Goal: Task Accomplishment & Management: Manage account settings

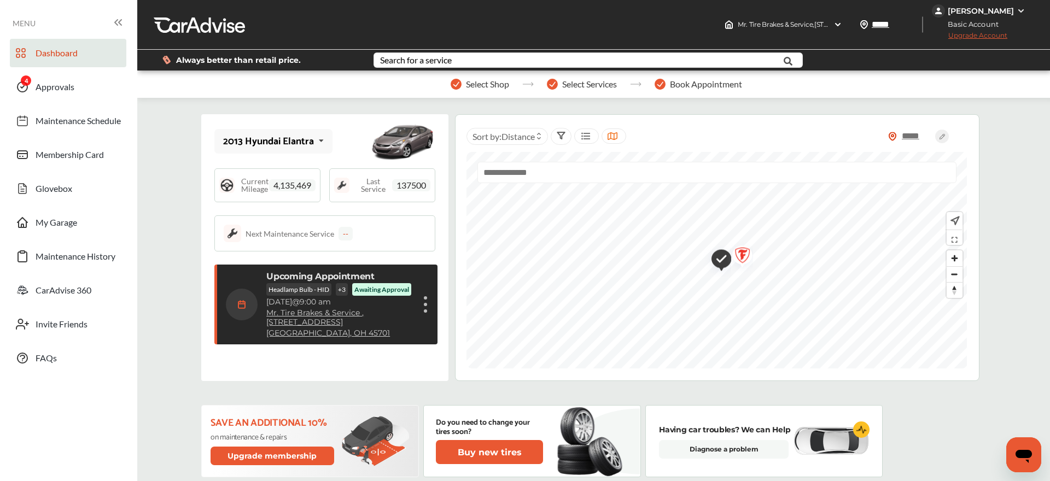
click at [429, 310] on div "Show details" at bounding box center [425, 305] width 7 height 20
click at [439, 371] on div "2013 Hyundai Elantra 2013 Hyundai Elantra Current Mileage 4,135,469 Last Servic…" at bounding box center [324, 247] width 247 height 267
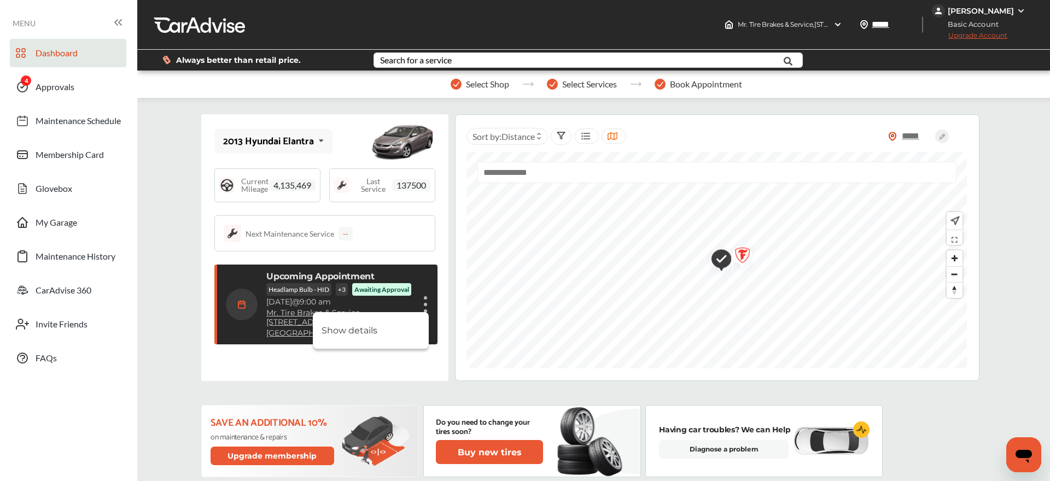
click at [356, 331] on li "Show details" at bounding box center [371, 330] width 116 height 19
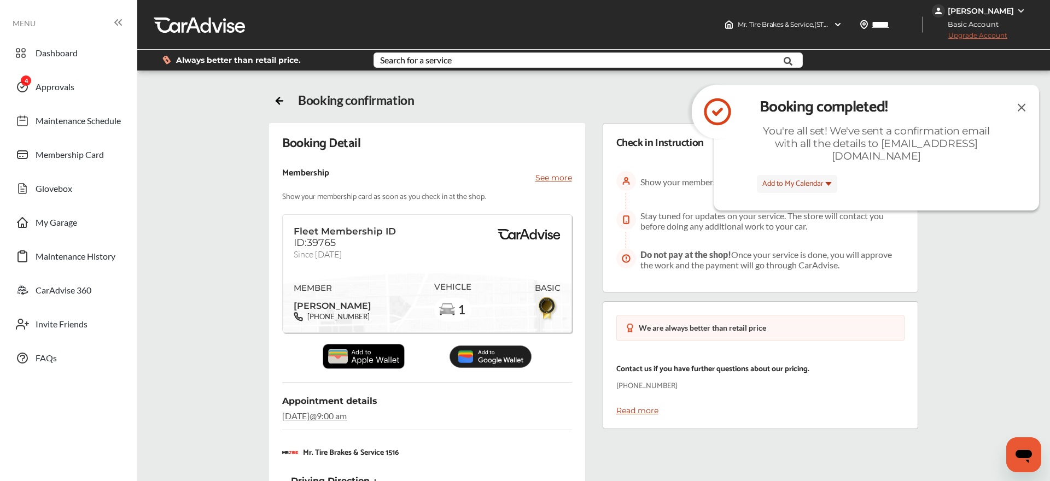
click at [1024, 111] on img at bounding box center [1021, 108] width 13 height 14
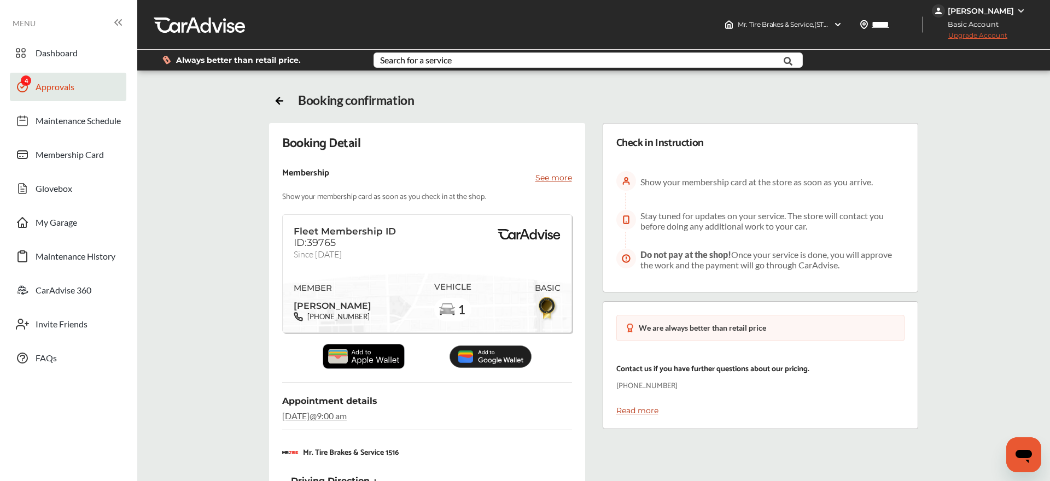
click at [55, 76] on link "Approvals" at bounding box center [68, 87] width 116 height 28
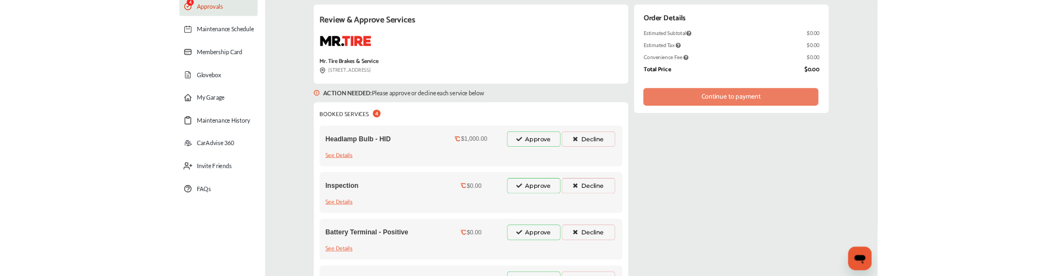
scroll to position [133, 0]
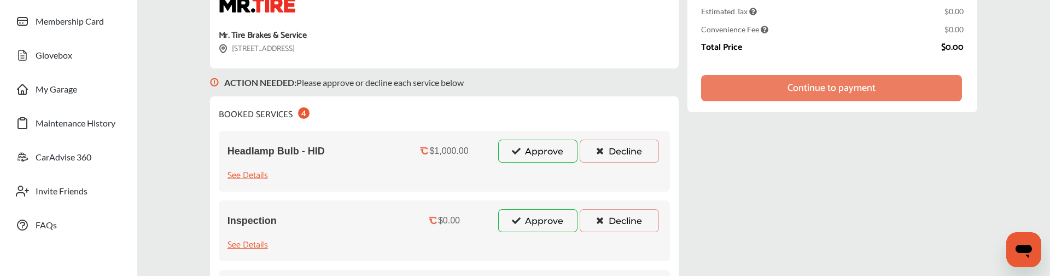
click at [525, 157] on button "Approve" at bounding box center [537, 150] width 79 height 23
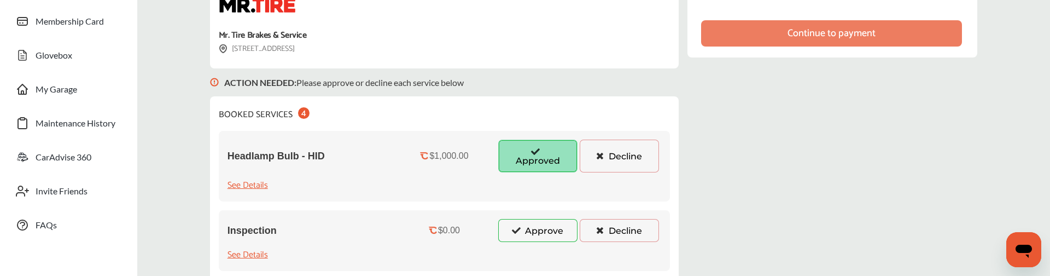
click at [542, 196] on div "Headlamp Bulb - HID $1,000.00 Approved Decline See Details" at bounding box center [445, 166] width 452 height 71
click at [537, 225] on button "Approve" at bounding box center [537, 230] width 79 height 23
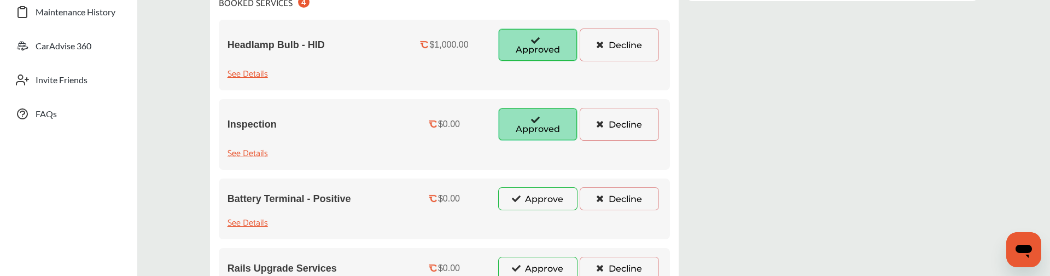
scroll to position [252, 0]
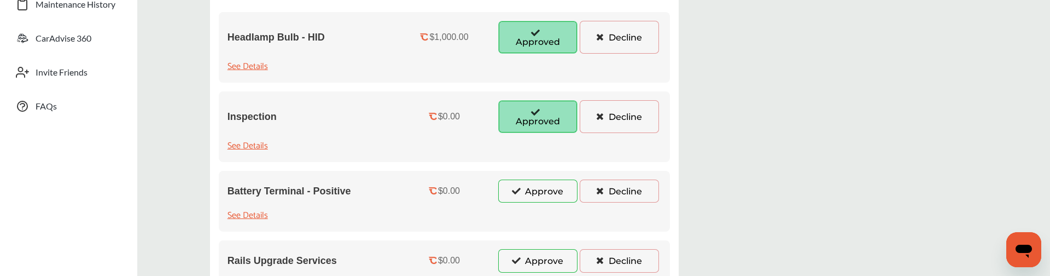
click at [531, 187] on button "Approve" at bounding box center [537, 190] width 79 height 23
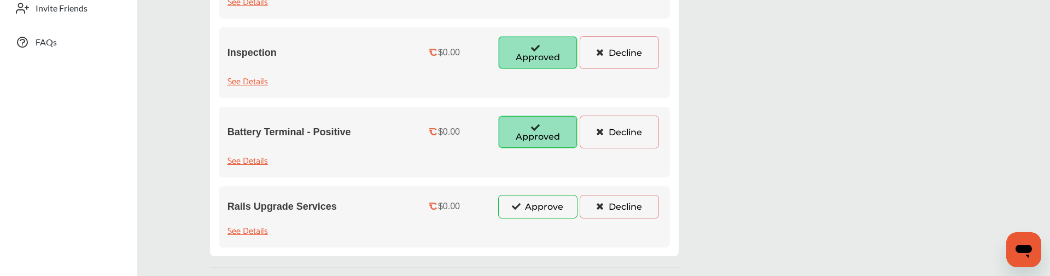
scroll to position [322, 0]
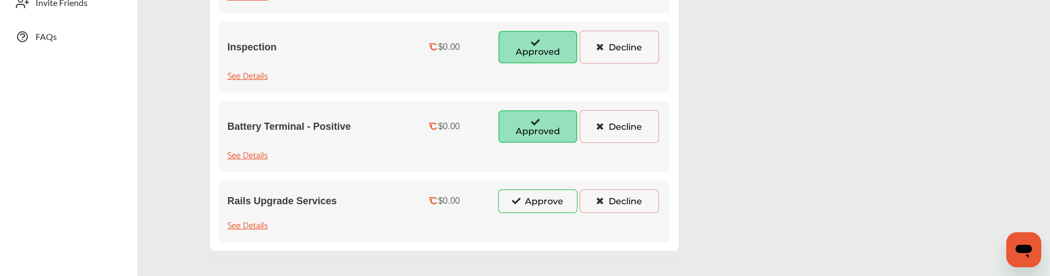
click at [543, 208] on button "Approve" at bounding box center [537, 200] width 79 height 23
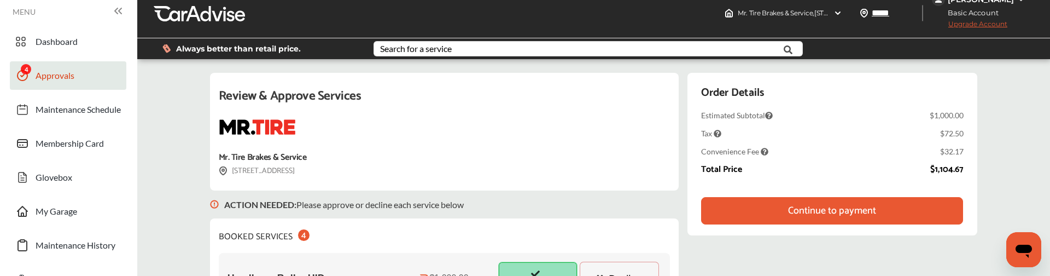
scroll to position [0, 0]
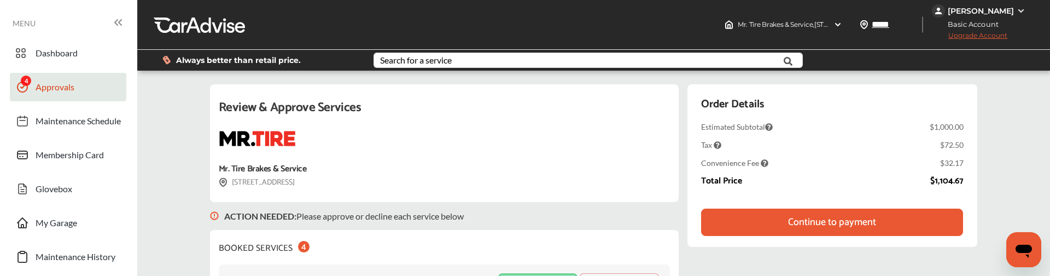
click at [832, 220] on div "Continue to payment" at bounding box center [832, 222] width 88 height 11
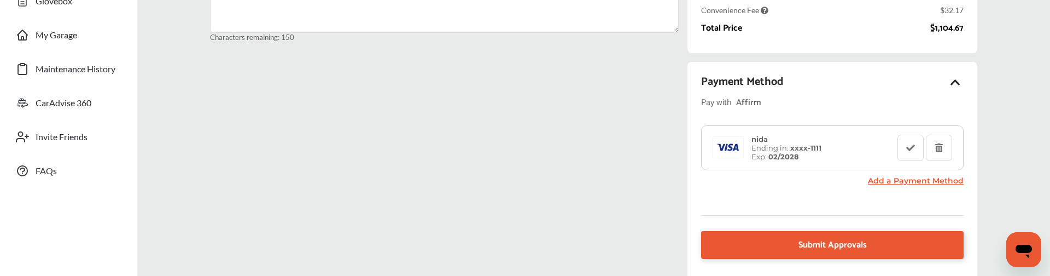
scroll to position [194, 0]
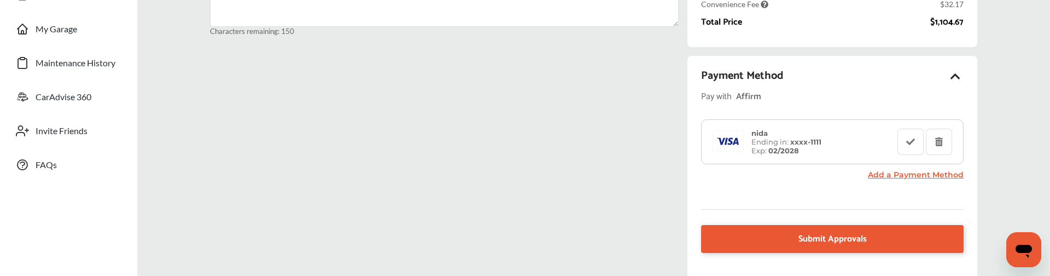
click at [721, 95] on span "Pay with" at bounding box center [716, 96] width 31 height 15
click at [779, 92] on div "Affirm" at bounding box center [804, 96] width 137 height 15
click at [851, 150] on div "nida Ending in: xxxx- 1111 Exp: 02/2028" at bounding box center [803, 142] width 187 height 26
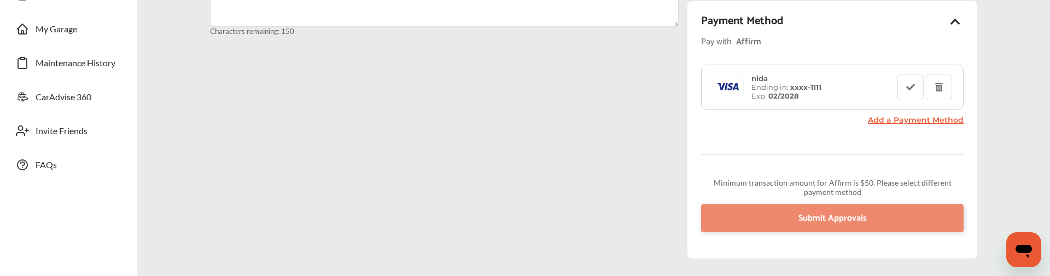
scroll to position [162, 0]
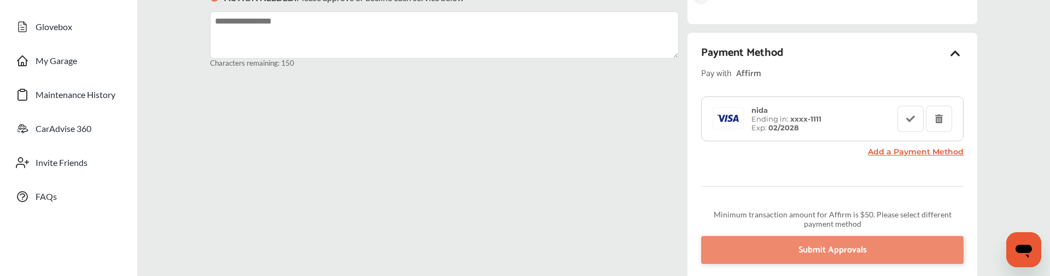
click at [731, 69] on span "Pay with" at bounding box center [716, 73] width 31 height 15
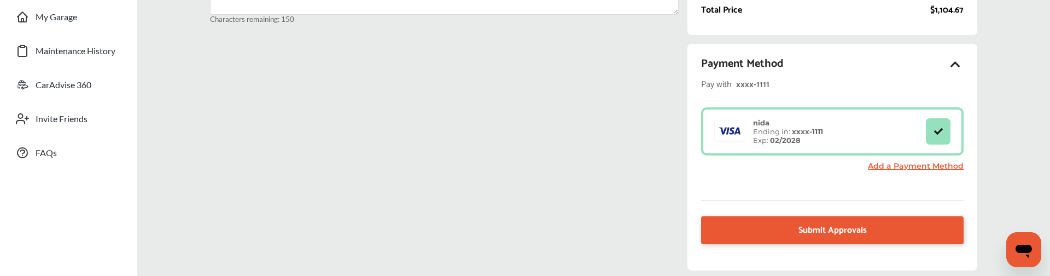
scroll to position [244, 0]
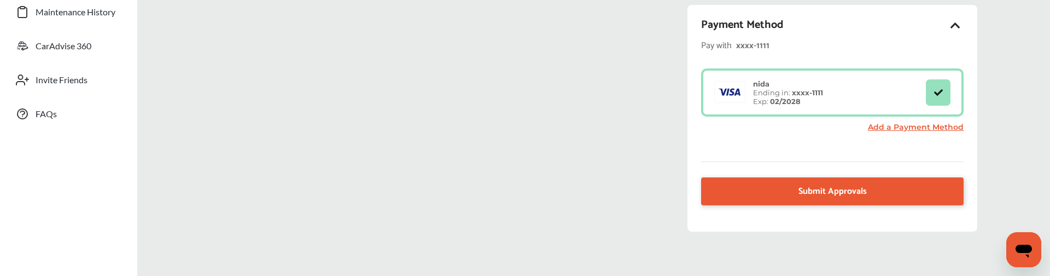
click at [913, 124] on link "Add a Payment Method" at bounding box center [916, 127] width 96 height 10
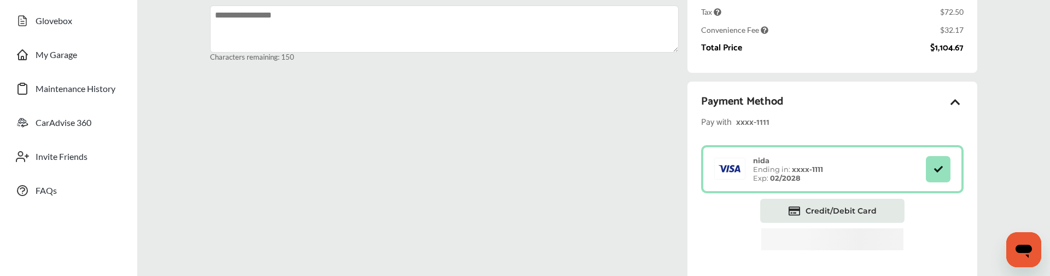
scroll to position [166, 0]
click at [951, 102] on icon at bounding box center [955, 103] width 13 height 11
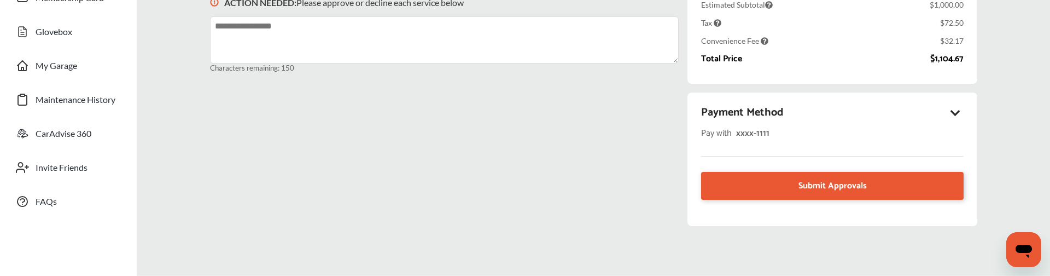
scroll to position [155, 0]
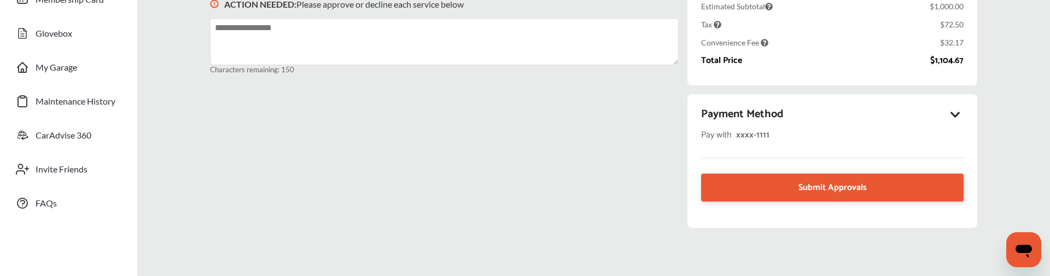
click at [744, 135] on div "xxxx- 1111" at bounding box center [804, 134] width 137 height 15
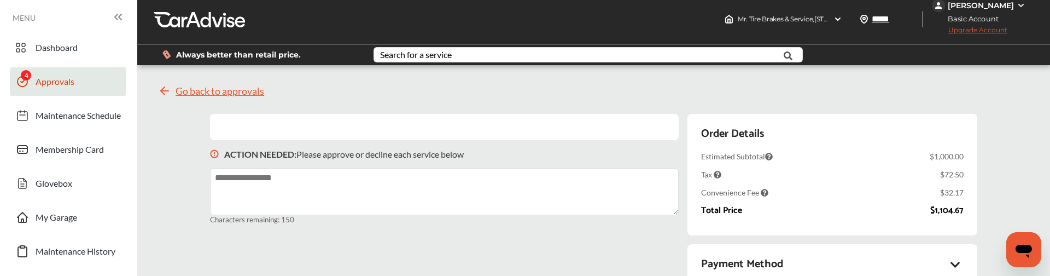
scroll to position [0, 0]
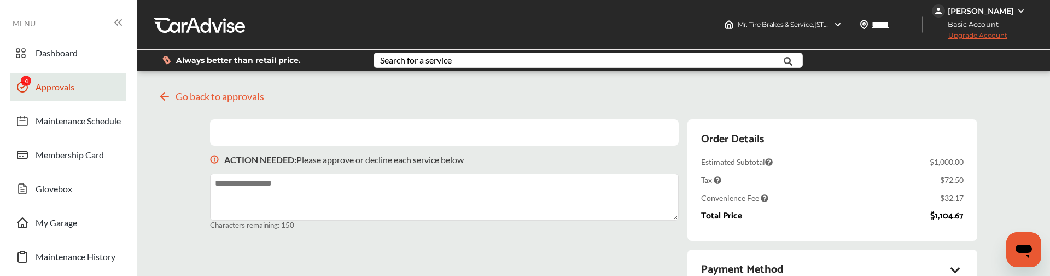
click at [205, 97] on span "Go back to approvals" at bounding box center [220, 96] width 89 height 11
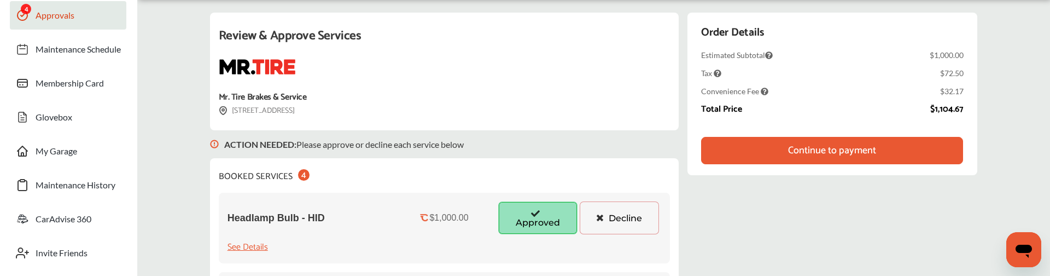
scroll to position [95, 0]
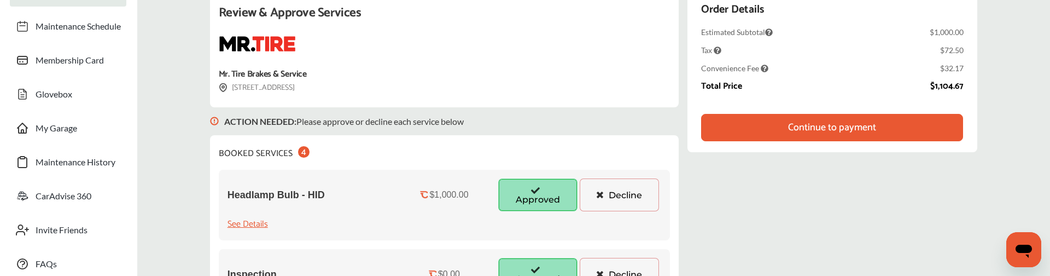
click at [897, 122] on div "Continue to payment" at bounding box center [832, 127] width 262 height 27
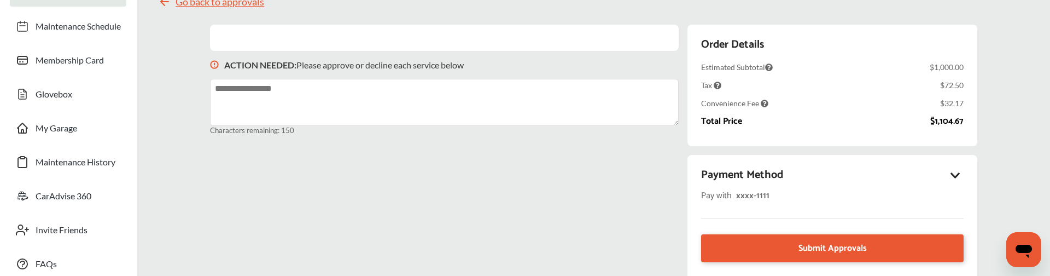
scroll to position [3, 0]
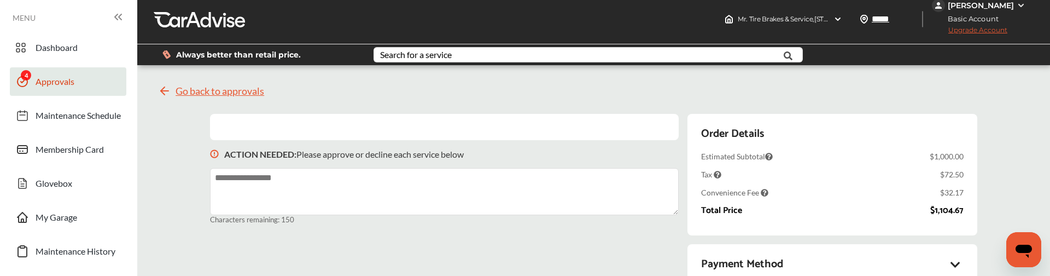
click at [956, 259] on icon at bounding box center [955, 264] width 13 height 11
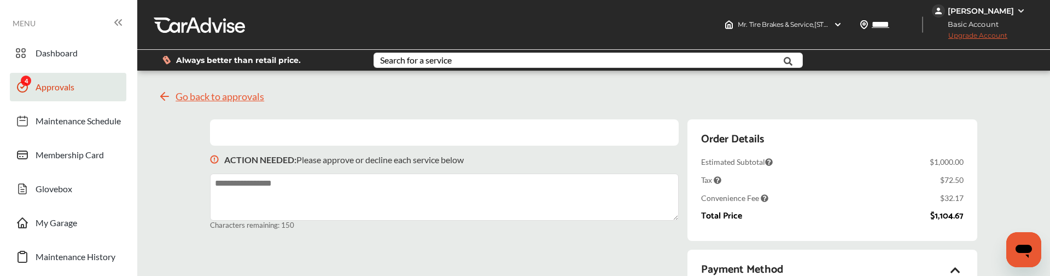
scroll to position [238, 0]
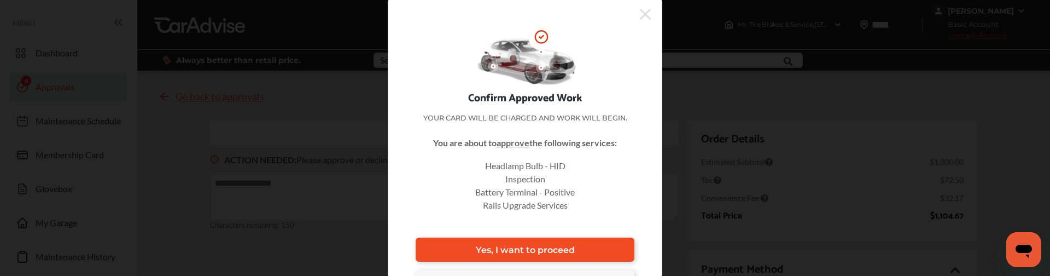
click at [520, 250] on span "Yes, I want to proceed" at bounding box center [525, 249] width 99 height 10
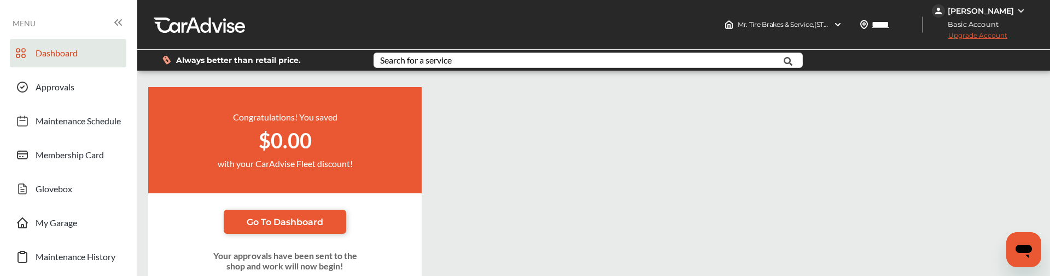
click at [45, 58] on span "Dashboard" at bounding box center [57, 55] width 42 height 14
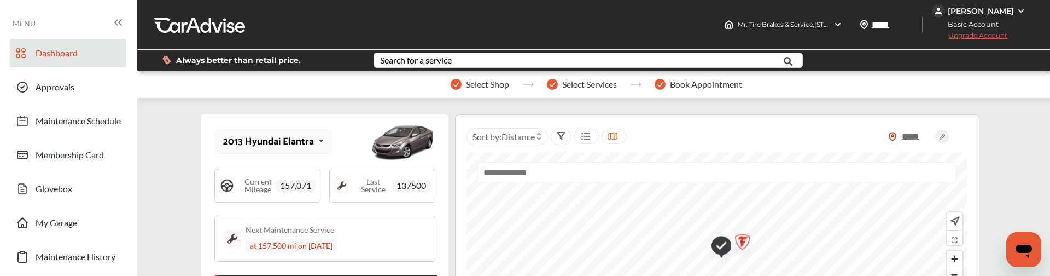
scroll to position [159, 0]
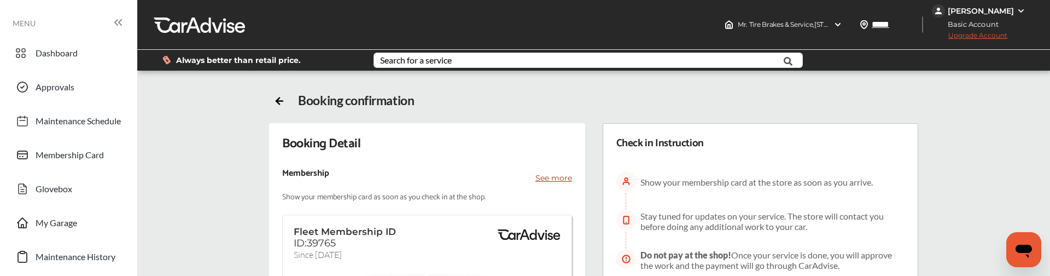
scroll to position [5, 0]
click at [43, 51] on span "Dashboard" at bounding box center [57, 55] width 42 height 14
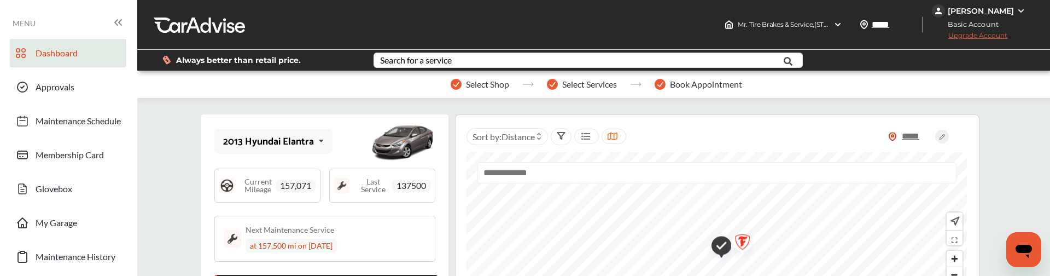
scroll to position [161, 0]
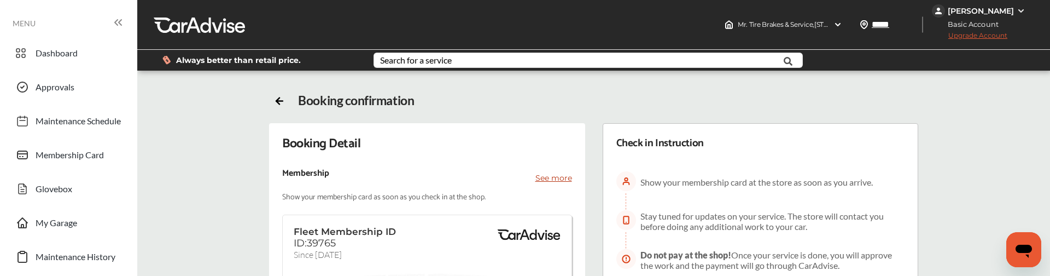
click at [1007, 11] on div "[PERSON_NAME]" at bounding box center [981, 11] width 66 height 10
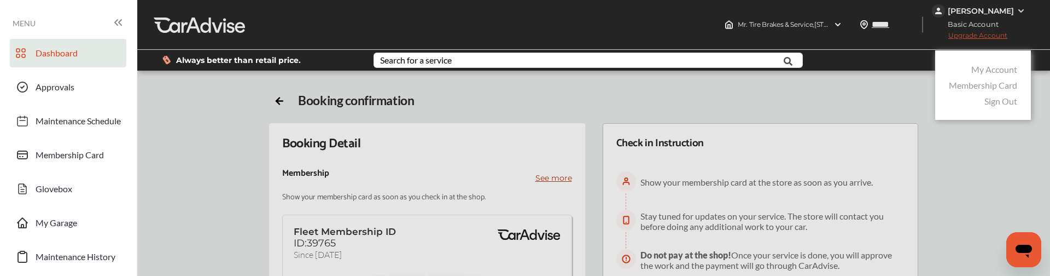
click at [80, 49] on link "Dashboard" at bounding box center [68, 53] width 116 height 28
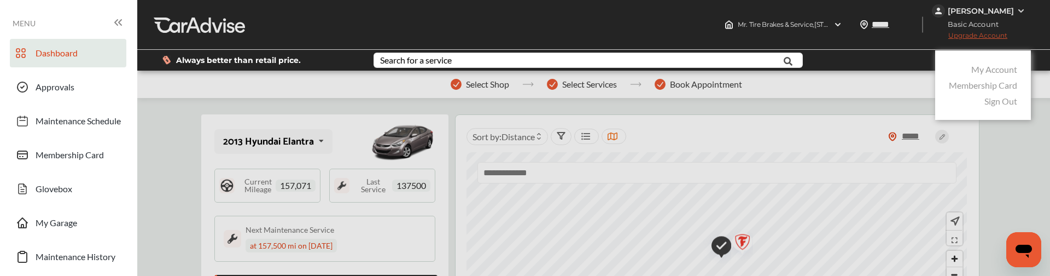
scroll to position [49, 0]
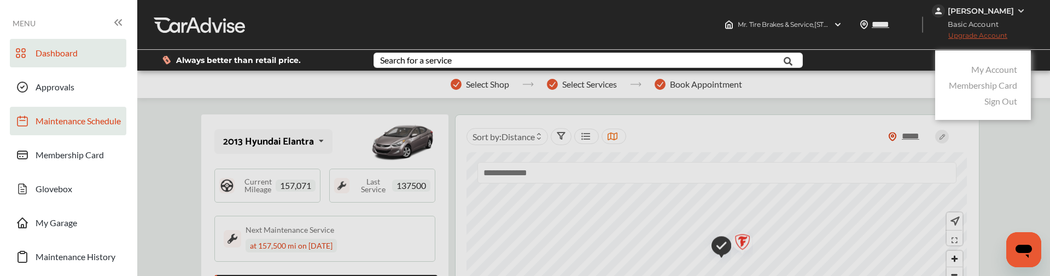
click at [109, 115] on span "Maintenance Schedule" at bounding box center [78, 122] width 85 height 14
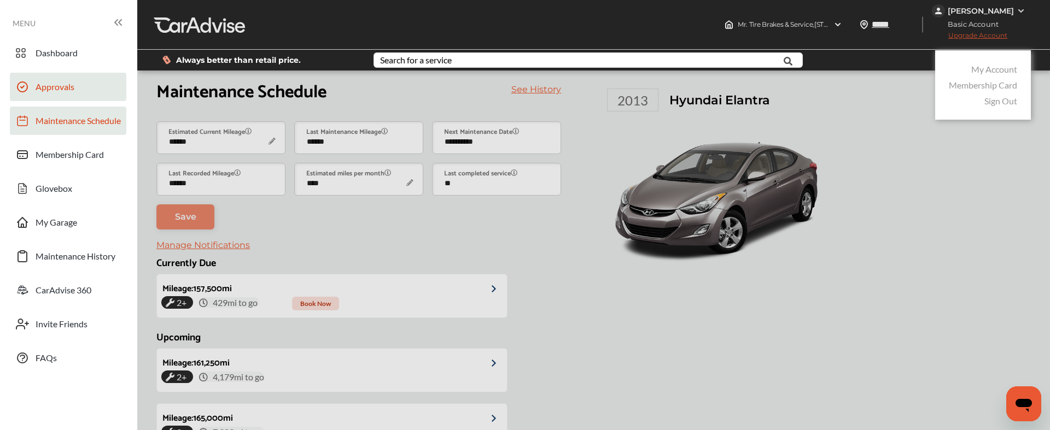
click at [75, 90] on link "Approvals" at bounding box center [68, 87] width 116 height 28
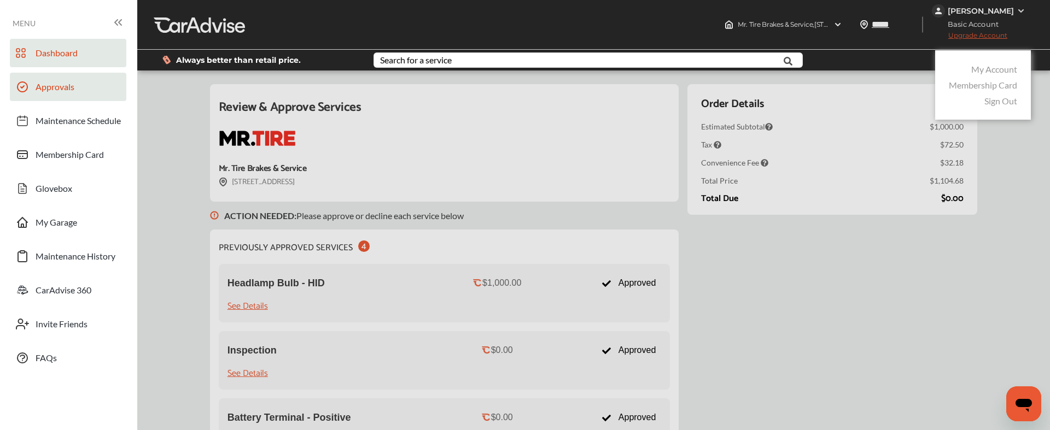
click at [86, 46] on link "Dashboard" at bounding box center [68, 53] width 116 height 28
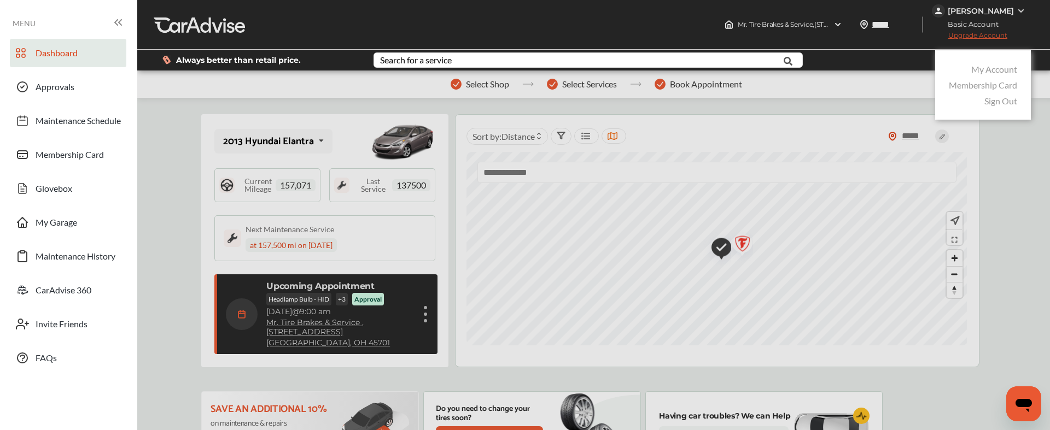
click at [430, 320] on div at bounding box center [525, 242] width 1050 height 485
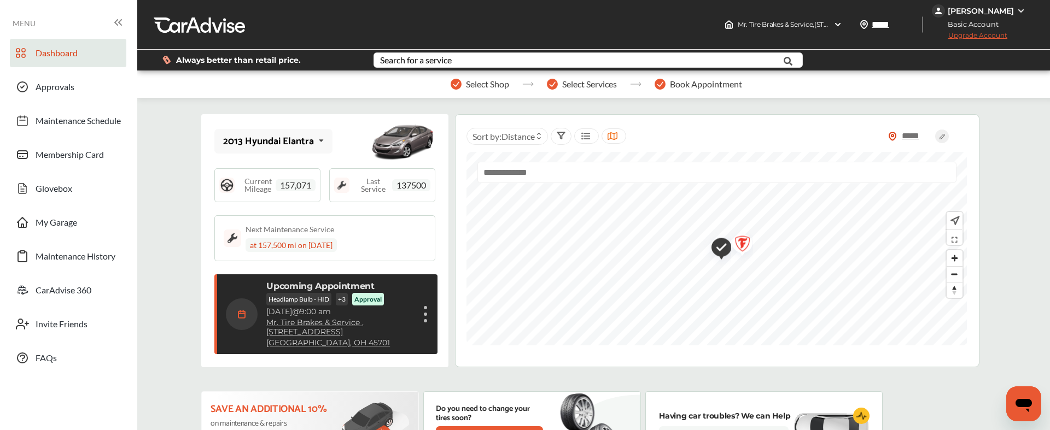
click at [428, 317] on div "Show details" at bounding box center [425, 315] width 7 height 20
click at [371, 344] on li "Show details" at bounding box center [371, 340] width 116 height 19
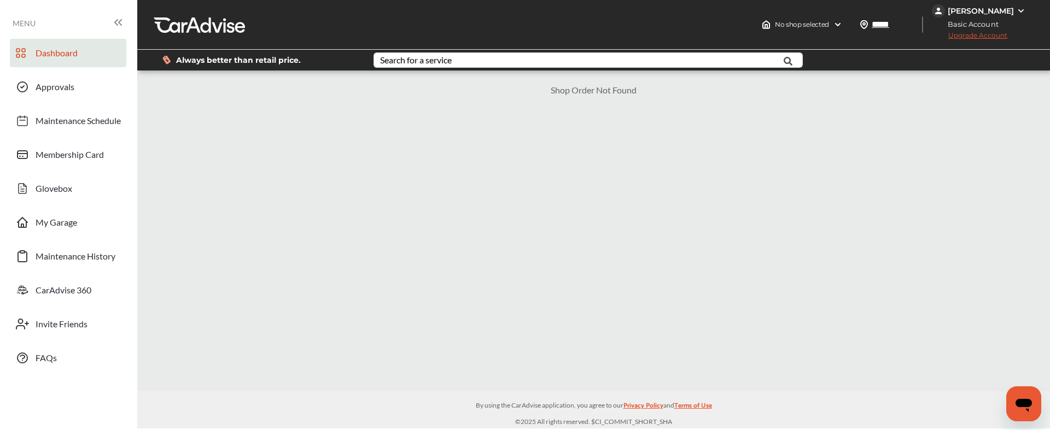
click at [37, 59] on span "Dashboard" at bounding box center [57, 55] width 42 height 14
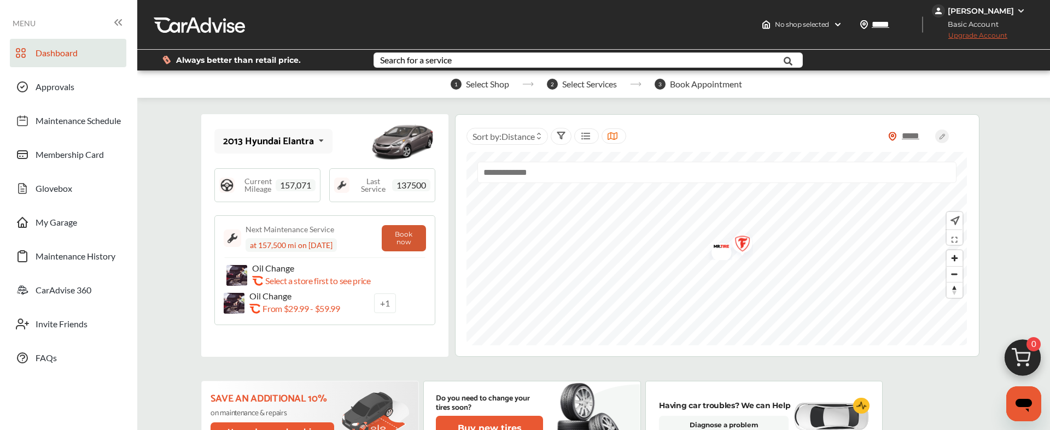
click at [413, 237] on button "Book now" at bounding box center [404, 238] width 44 height 26
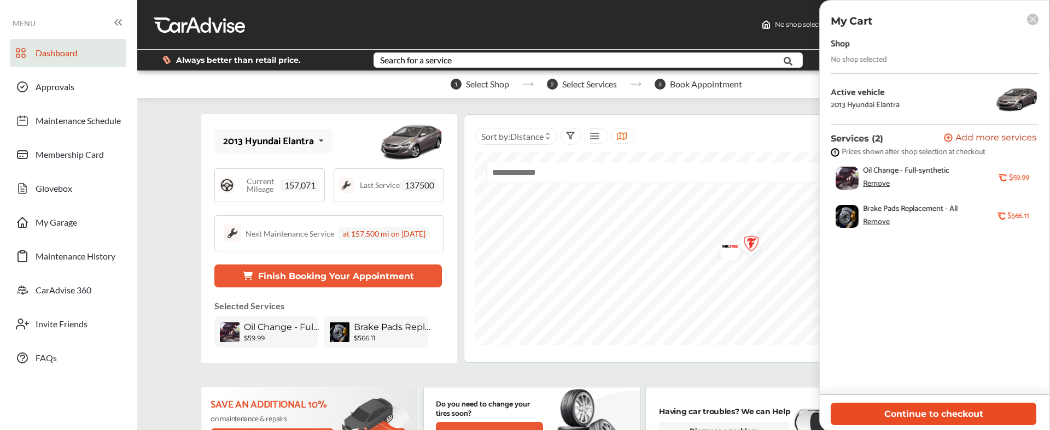
click at [949, 414] on button "Continue to checkout" at bounding box center [934, 414] width 206 height 22
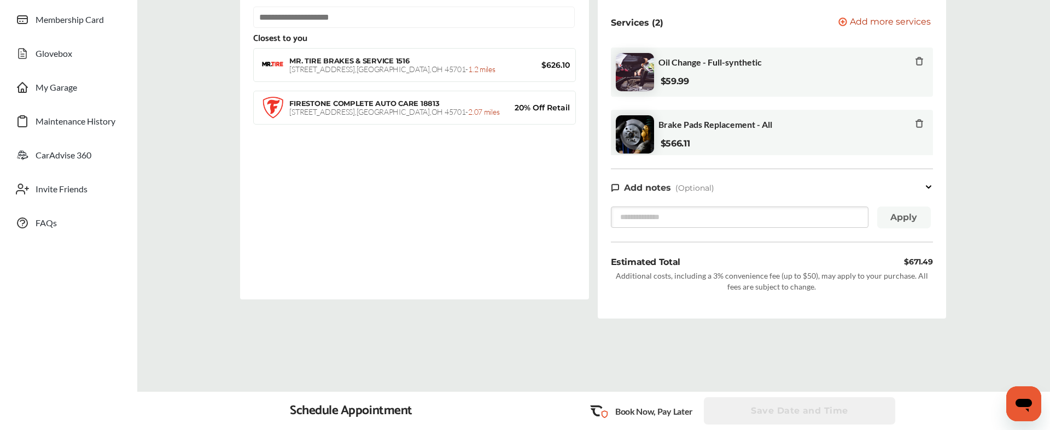
scroll to position [112, 0]
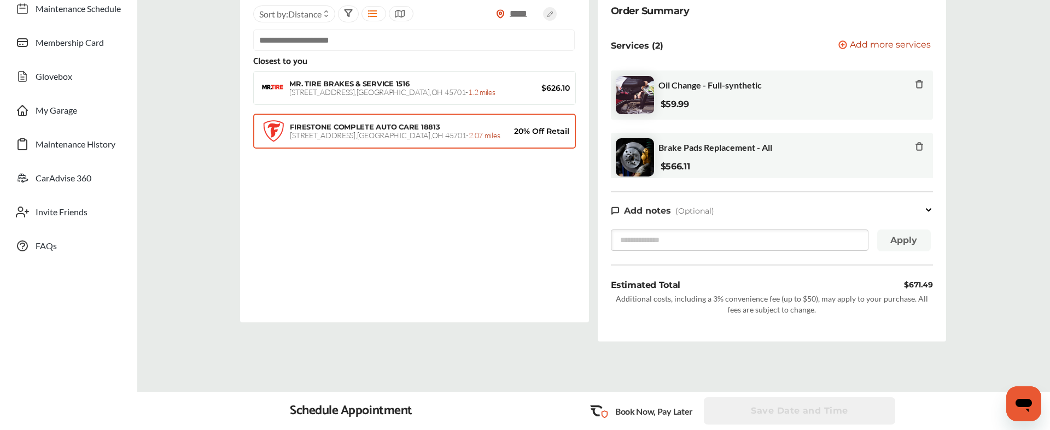
click at [473, 128] on div "FIRESTONE COMPLETE AUTO CARE 18813 820 E. STATE ST , Athens , OH 45701 - 2.07 m…" at bounding box center [396, 132] width 213 height 18
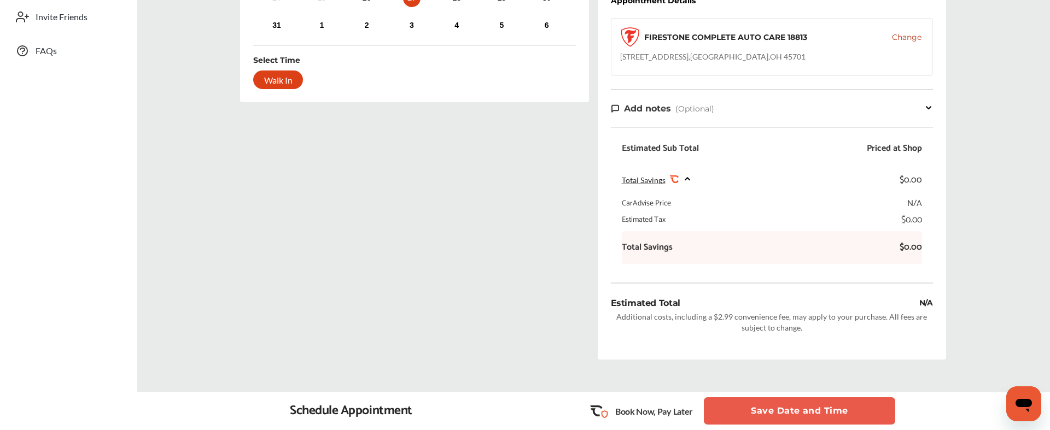
scroll to position [326, 0]
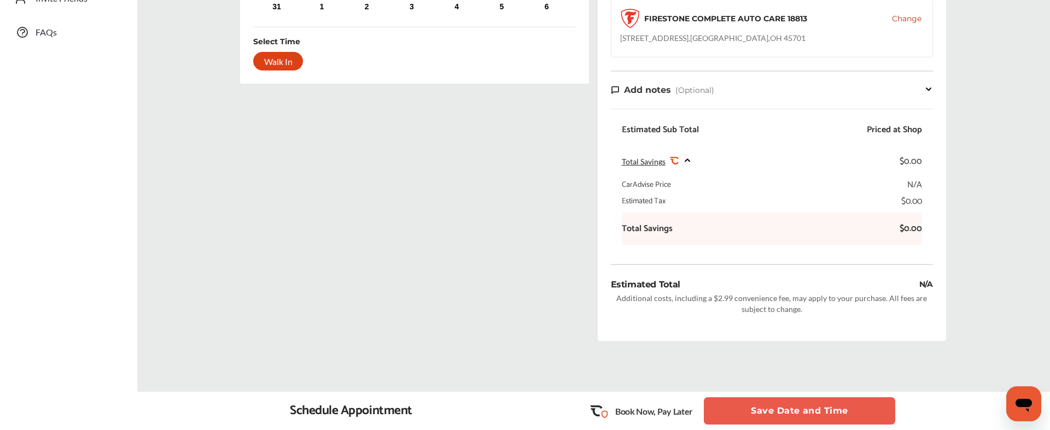
click at [800, 407] on button "Save Date and Time" at bounding box center [799, 411] width 191 height 27
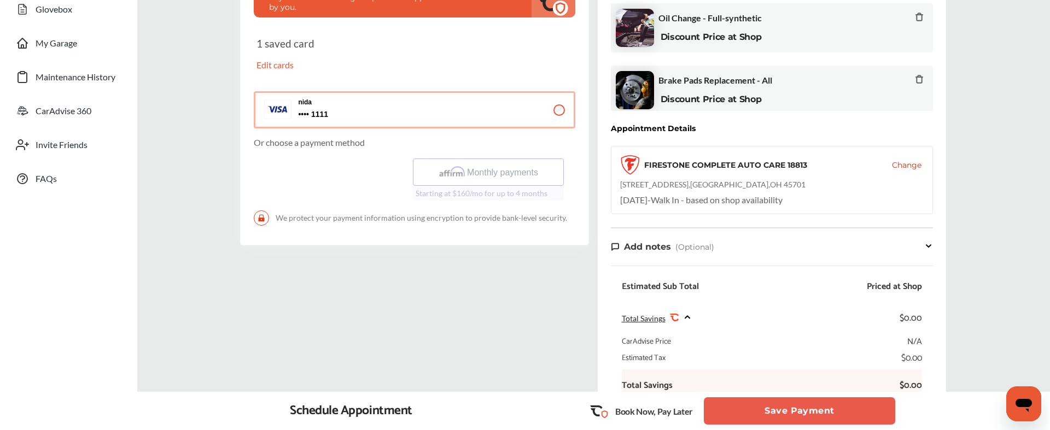
scroll to position [194, 0]
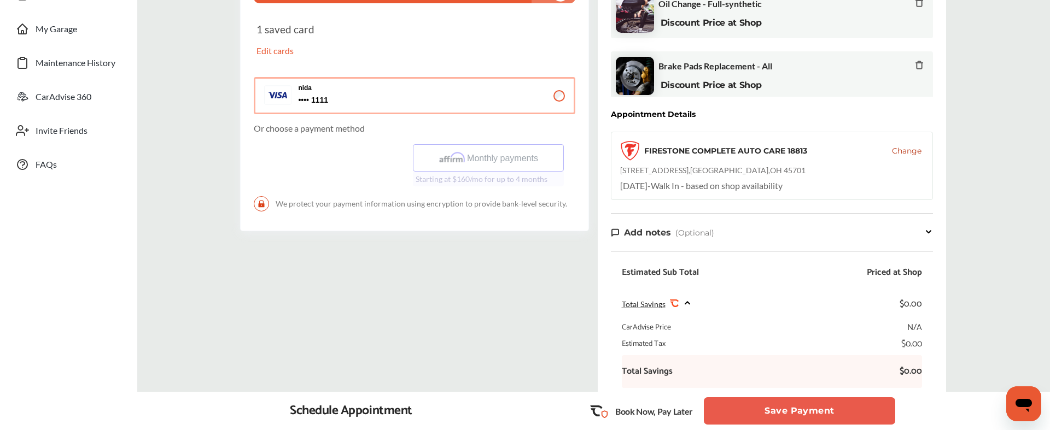
click at [808, 411] on button "Save Payment" at bounding box center [799, 411] width 191 height 27
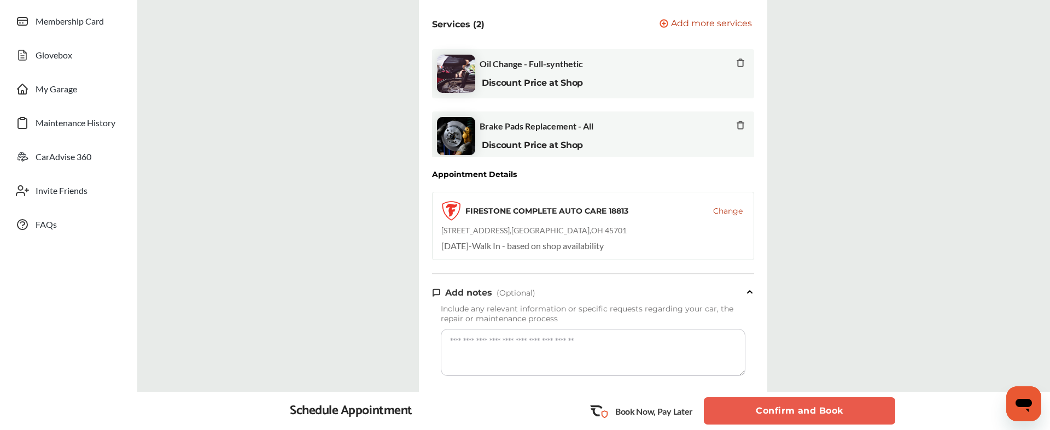
scroll to position [203, 0]
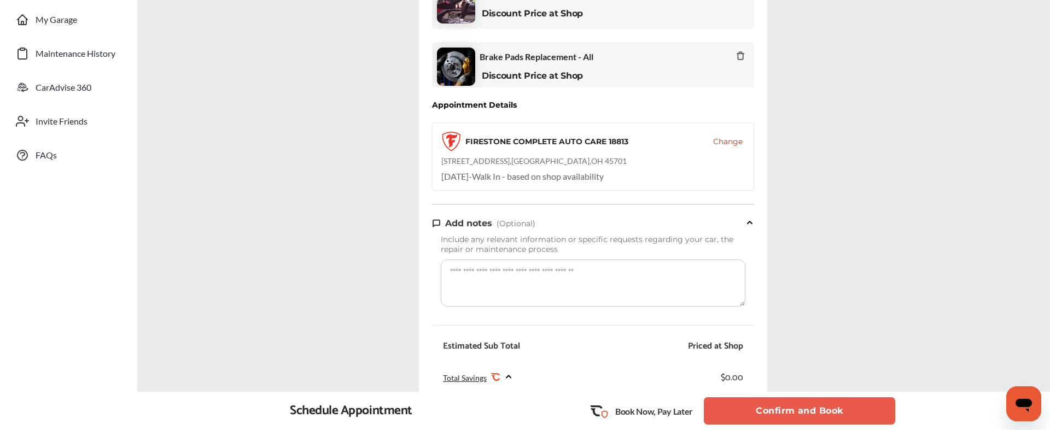
click at [795, 407] on button "Confirm and Book" at bounding box center [799, 411] width 191 height 27
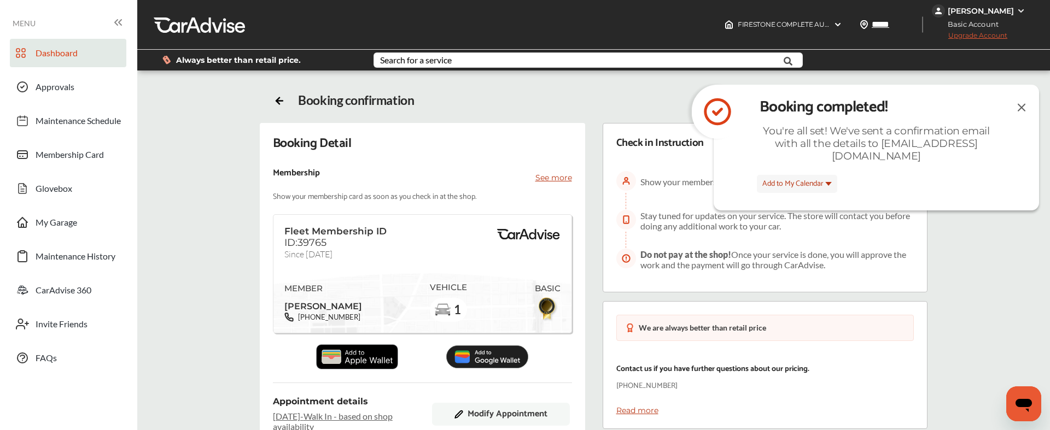
click at [60, 59] on span "Dashboard" at bounding box center [57, 55] width 42 height 14
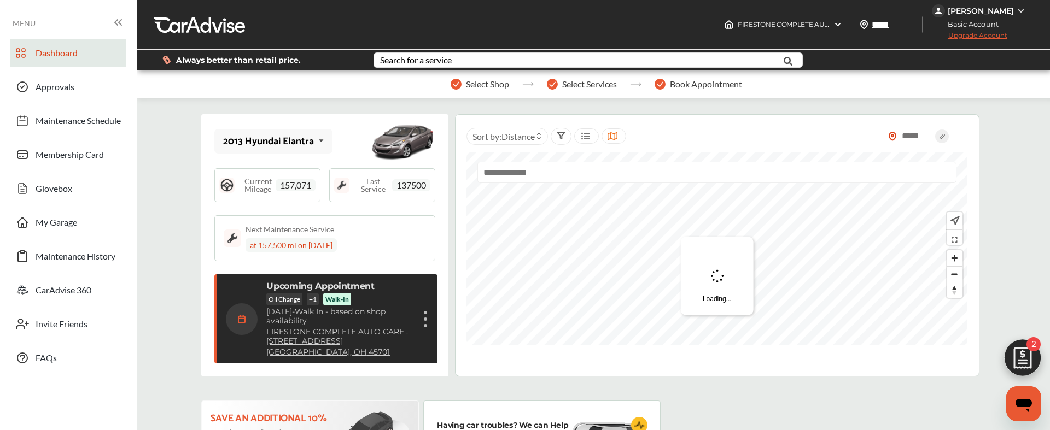
scroll to position [160, 0]
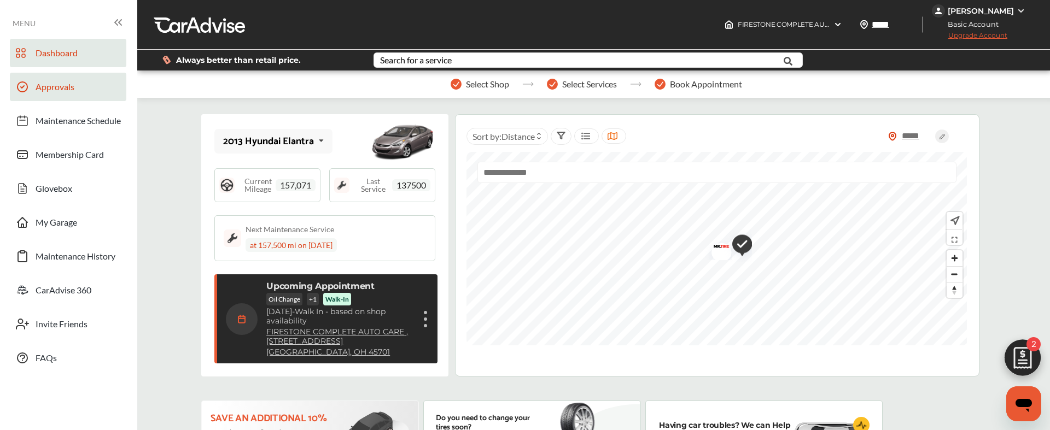
click at [54, 87] on span "Approvals" at bounding box center [55, 88] width 39 height 14
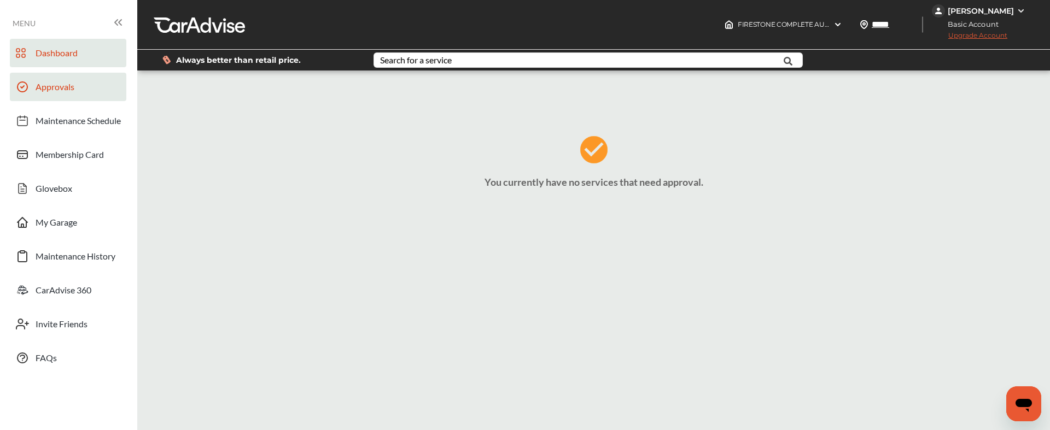
click at [55, 58] on span "Dashboard" at bounding box center [57, 55] width 42 height 14
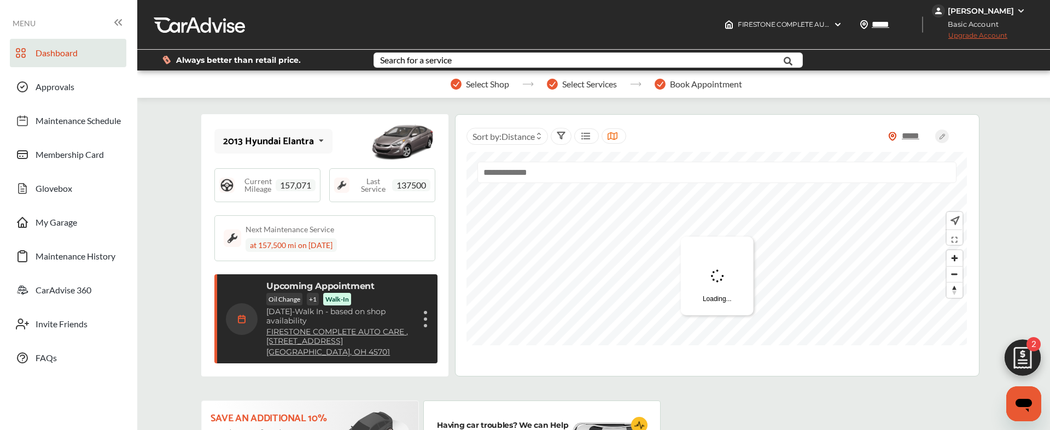
scroll to position [160, 0]
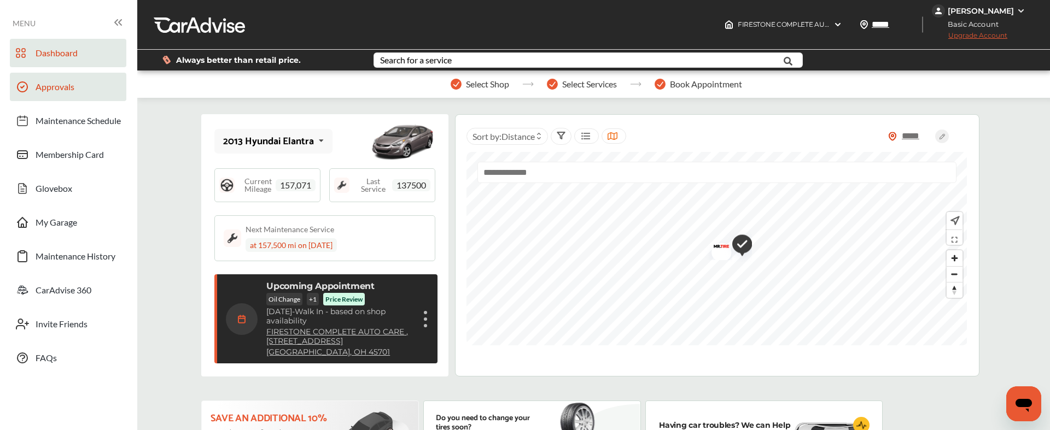
click at [74, 91] on link "Approvals" at bounding box center [68, 87] width 116 height 28
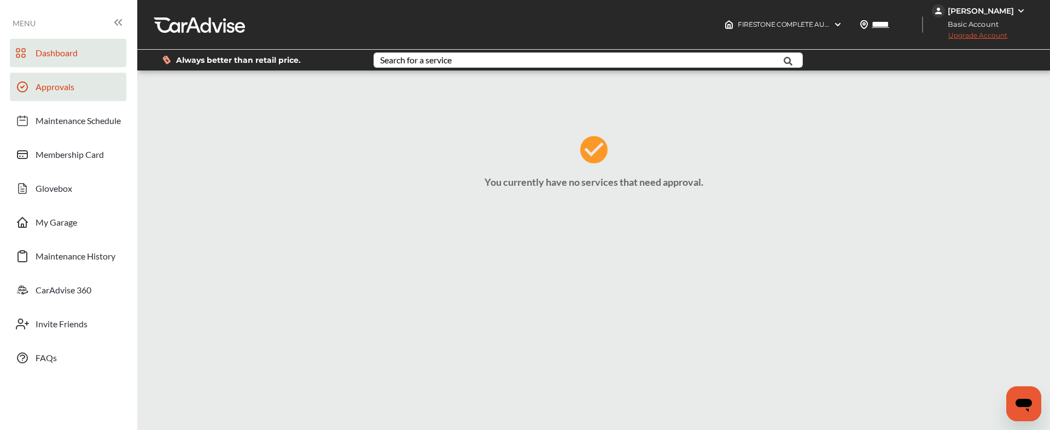
click at [77, 53] on span "Dashboard" at bounding box center [57, 55] width 42 height 14
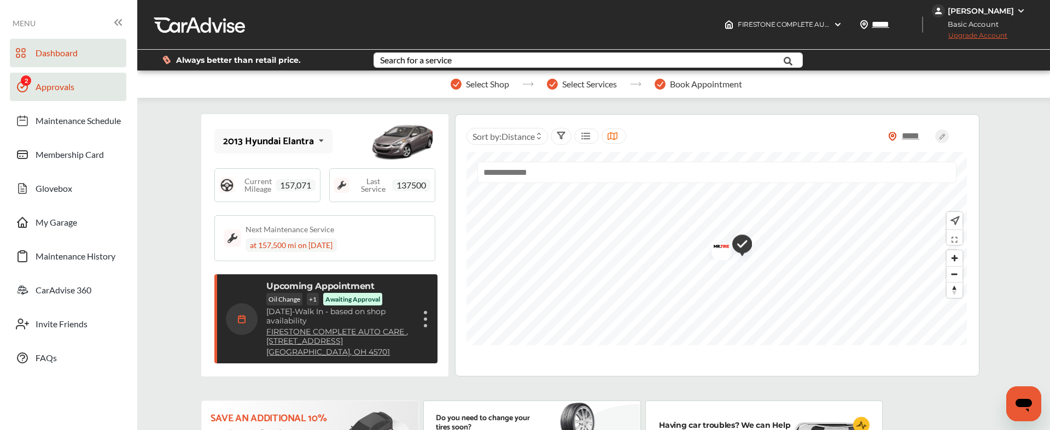
click at [36, 85] on span "Approvals" at bounding box center [55, 88] width 39 height 14
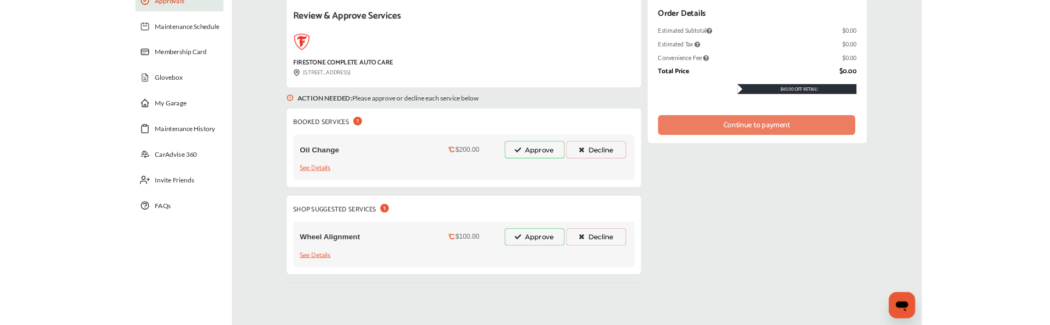
scroll to position [143, 0]
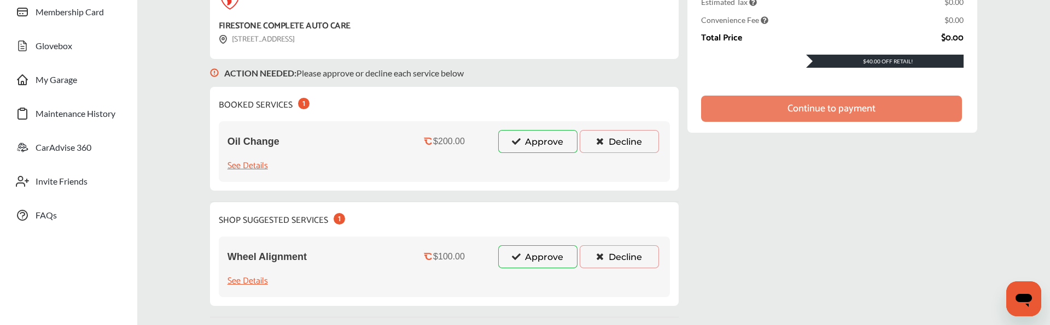
click at [534, 138] on button "Approve" at bounding box center [537, 141] width 79 height 23
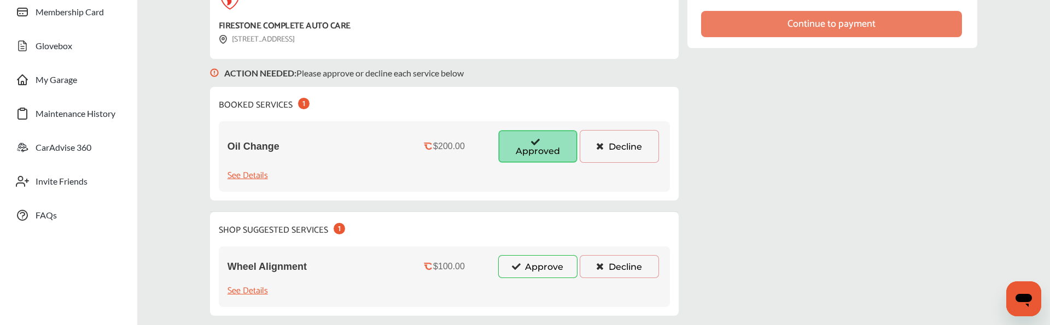
click at [528, 268] on button "Approve" at bounding box center [537, 266] width 79 height 23
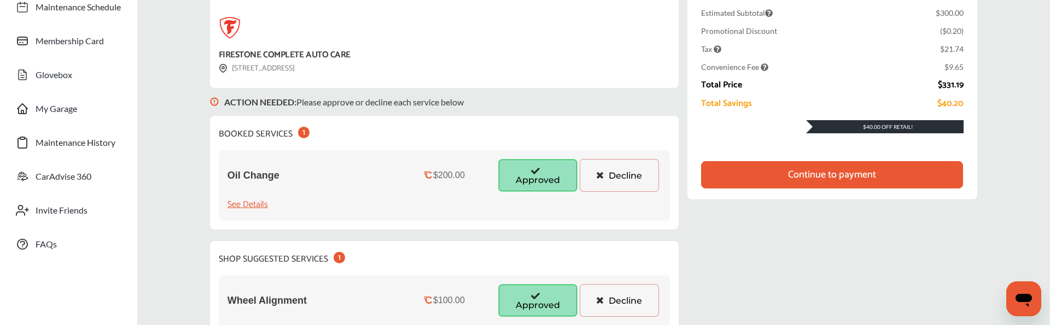
scroll to position [106, 0]
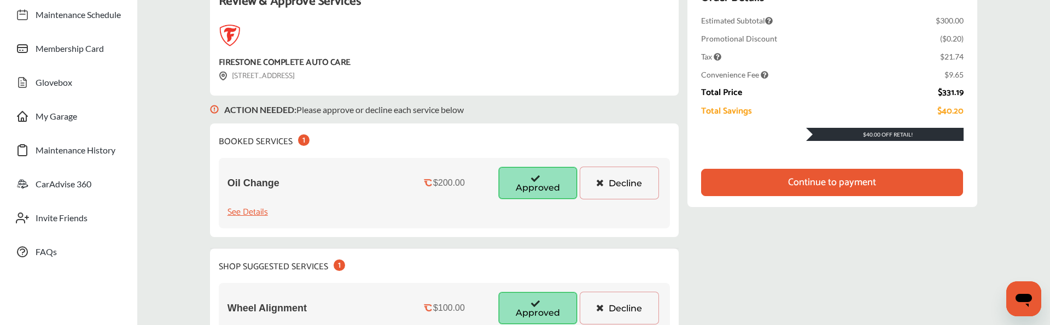
click at [804, 182] on div "Continue to payment" at bounding box center [832, 182] width 88 height 11
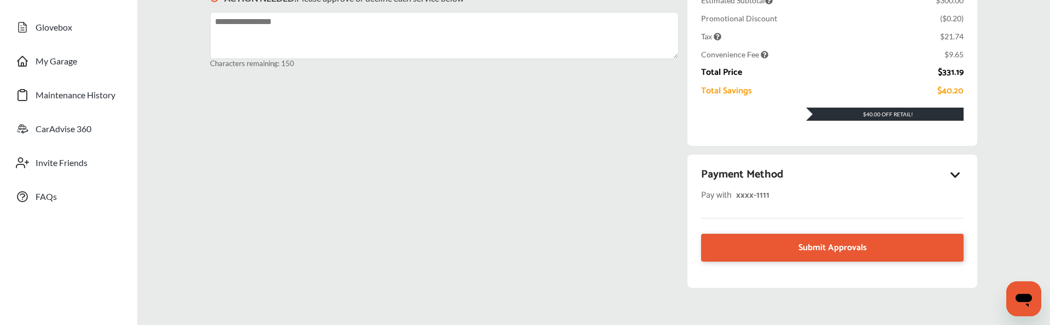
scroll to position [179, 0]
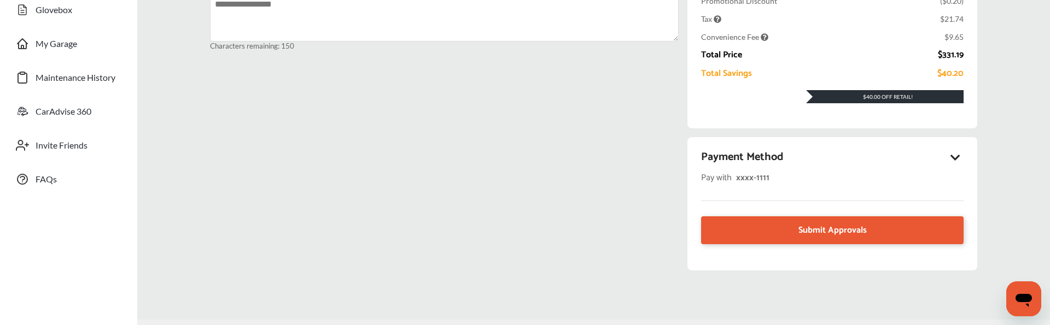
click at [760, 187] on div "Payment Method Pay with xxxx- 1111 Submit Approvals" at bounding box center [833, 203] width 290 height 133
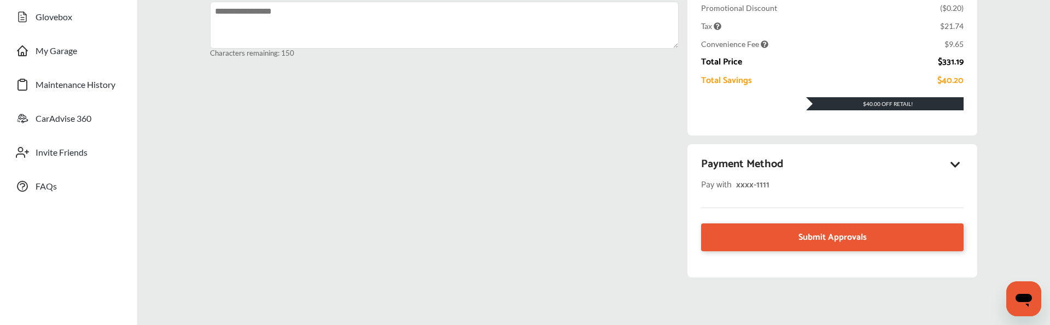
scroll to position [190, 0]
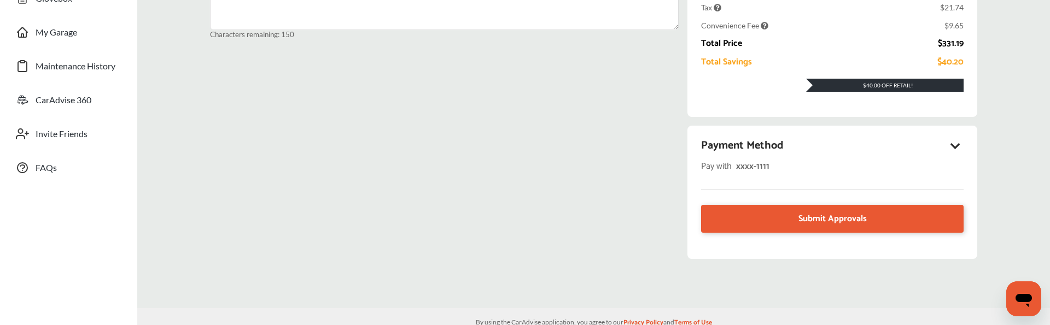
click at [952, 148] on icon at bounding box center [955, 146] width 13 height 11
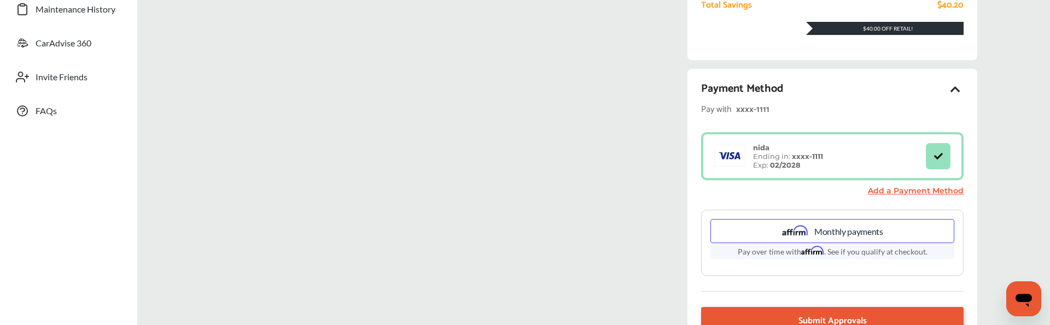
scroll to position [354, 0]
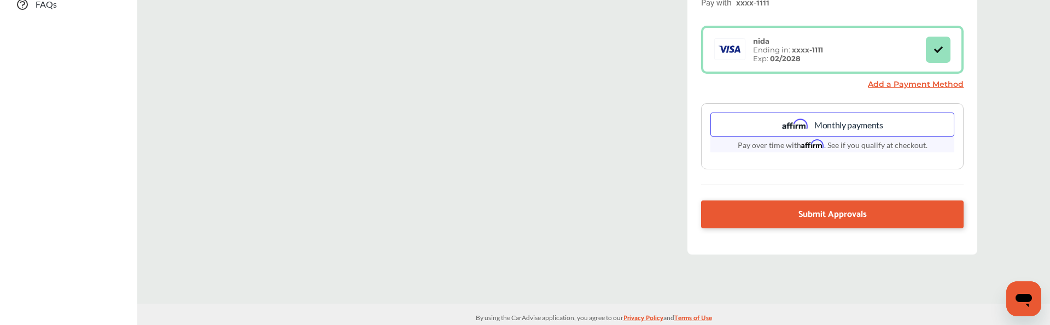
click at [823, 125] on div "Monthly payments" at bounding box center [832, 125] width 244 height 24
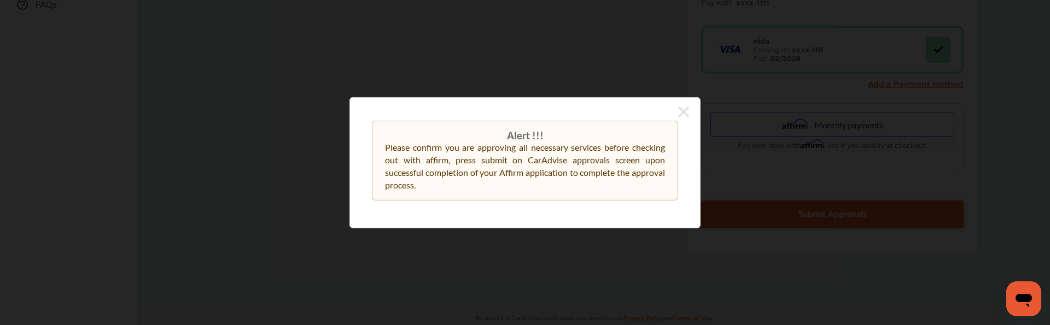
scroll to position [369, 0]
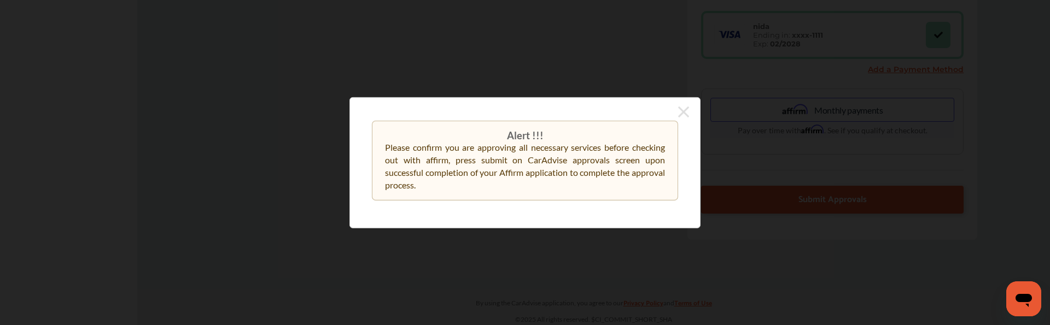
click at [680, 110] on icon at bounding box center [683, 112] width 11 height 18
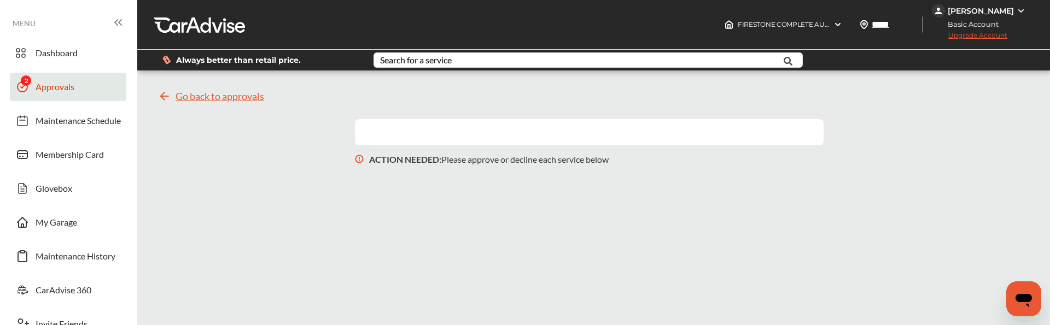
scroll to position [2, 0]
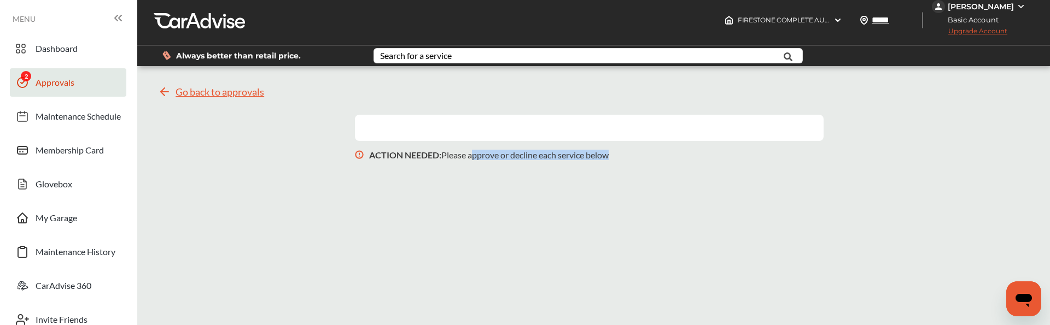
drag, startPoint x: 474, startPoint y: 157, endPoint x: 625, endPoint y: 157, distance: 151.0
click at [625, 158] on div "ACTION NEEDED : Please approve or decline each service below" at bounding box center [589, 155] width 469 height 28
click at [625, 157] on div "ACTION NEEDED : Please approve or decline each service below" at bounding box center [589, 155] width 469 height 28
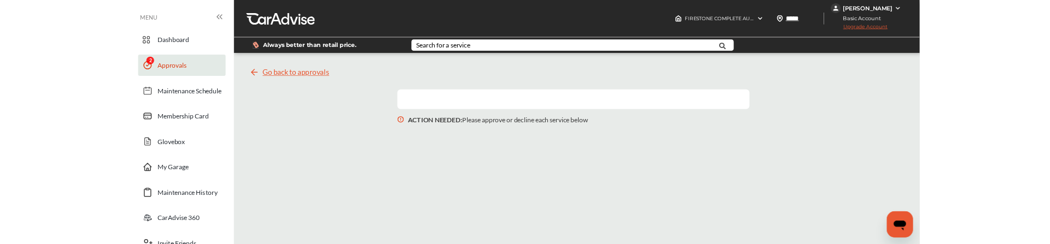
scroll to position [0, 0]
